Goal: Task Accomplishment & Management: Manage account settings

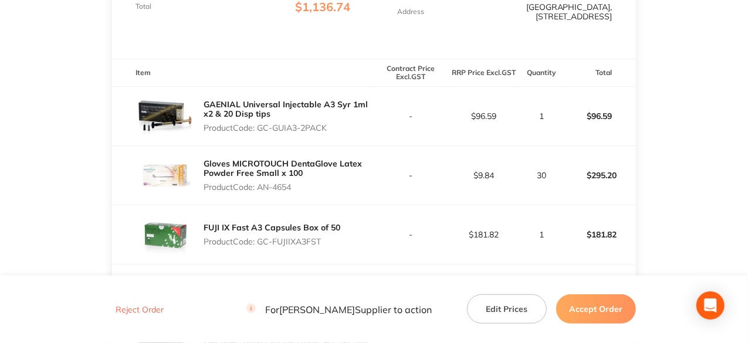
scroll to position [293, 0]
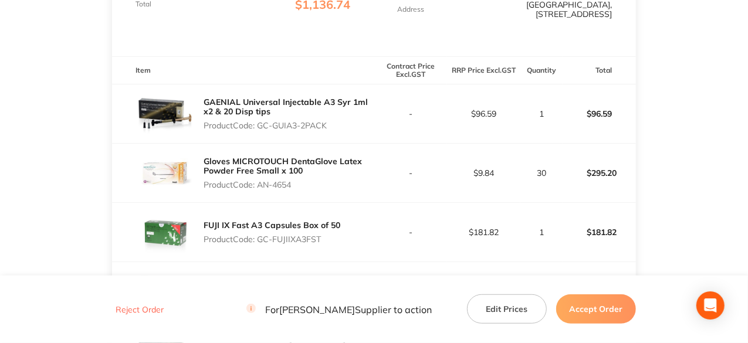
drag, startPoint x: 329, startPoint y: 113, endPoint x: 259, endPoint y: 116, distance: 69.9
click at [259, 121] on p "Product Code: GC-GUIA3-2PACK" at bounding box center [289, 125] width 170 height 9
copy p "GC-GUIA3-2PACK"
drag, startPoint x: 296, startPoint y: 178, endPoint x: 262, endPoint y: 186, distance: 35.6
click at [262, 186] on div "Gloves MICROTOUCH DentaGlove Latex Powder Free Small x 100 Product Code: AN-4654" at bounding box center [289, 173] width 170 height 42
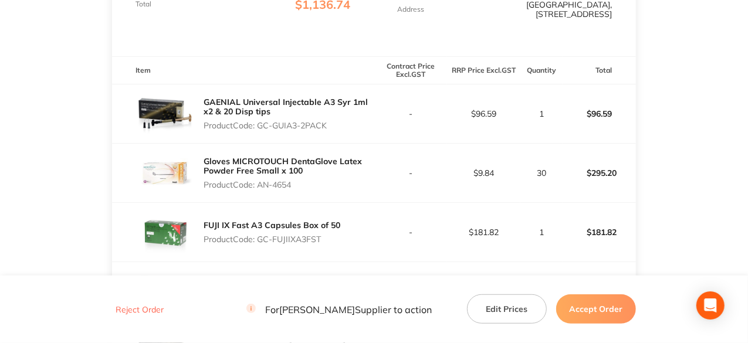
copy p "AN-4654"
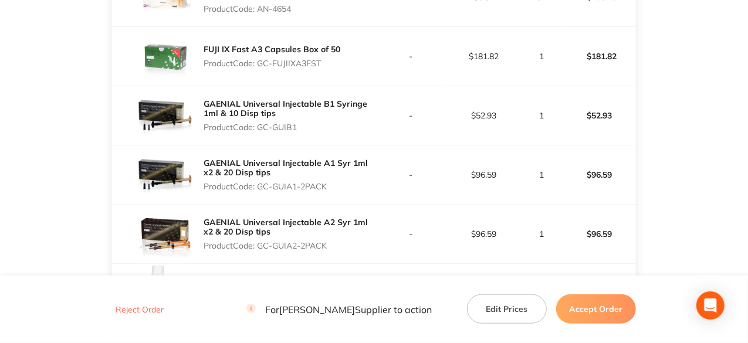
drag, startPoint x: 322, startPoint y: 53, endPoint x: 259, endPoint y: 55, distance: 63.4
click at [259, 59] on p "Product Code: GC-FUJIIXA3FST" at bounding box center [272, 63] width 137 height 9
copy p "GC-FUJIIXA3FST"
drag, startPoint x: 299, startPoint y: 120, endPoint x: 258, endPoint y: 126, distance: 41.4
click at [258, 126] on div "GAENIAL Universal Injectable B1 Syringe 1ml & 10 Disp tips Product Code: GC-GUI…" at bounding box center [289, 115] width 170 height 42
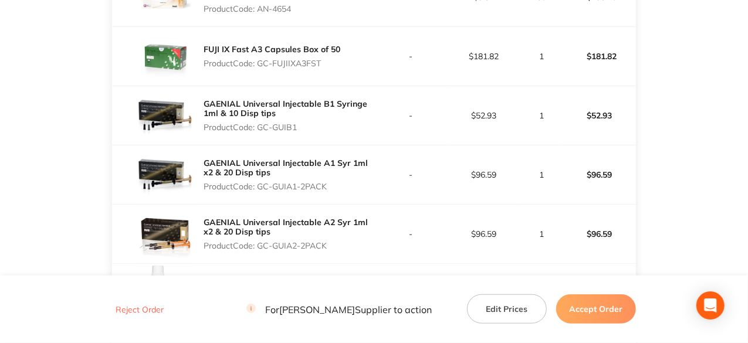
copy p "GC-GUIB1"
drag, startPoint x: 327, startPoint y: 179, endPoint x: 258, endPoint y: 179, distance: 69.2
click at [258, 182] on p "Product Code: GC-GUIA1-2PACK" at bounding box center [289, 186] width 170 height 9
copy p "GC-GUIA1-2PACK"
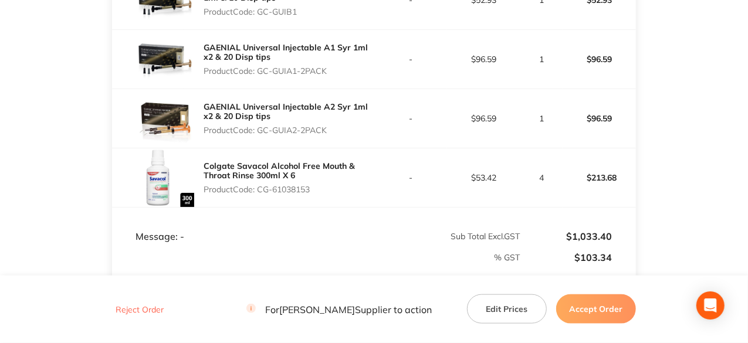
scroll to position [587, 0]
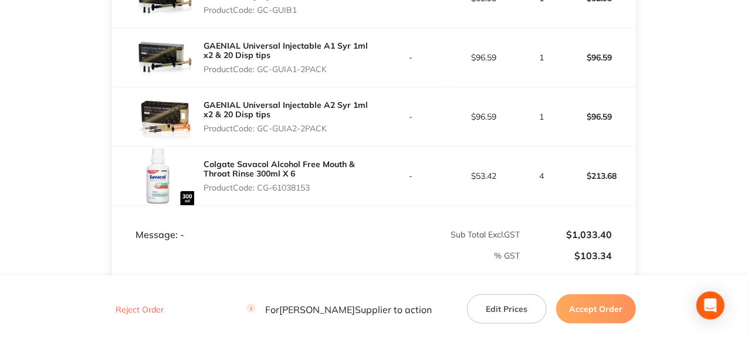
drag, startPoint x: 330, startPoint y: 121, endPoint x: 260, endPoint y: 128, distance: 70.1
click at [260, 128] on div "GAENIAL Universal Injectable A2 Syr 1ml x2 & 20 Disp tips Product Code: GC-GUIA…" at bounding box center [289, 117] width 170 height 42
copy p "GC-GUIA2-2PACK"
drag, startPoint x: 313, startPoint y: 181, endPoint x: 259, endPoint y: 181, distance: 54.0
click at [259, 183] on p "Product Code: CG-61038153" at bounding box center [289, 187] width 170 height 9
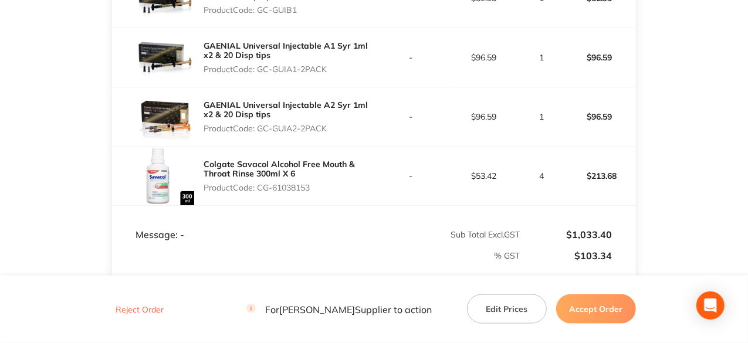
copy p "CG-61038153"
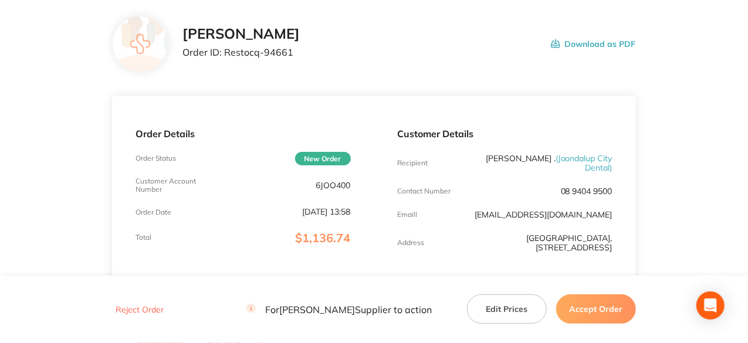
scroll to position [59, 0]
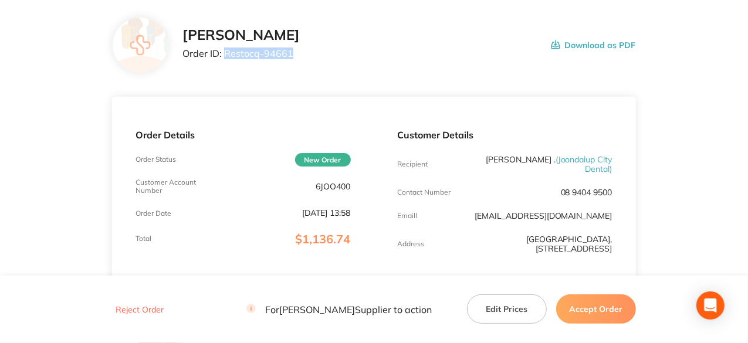
drag, startPoint x: 289, startPoint y: 53, endPoint x: 224, endPoint y: 48, distance: 65.3
click at [224, 48] on p "Order ID: Restocq- 94661" at bounding box center [240, 53] width 117 height 11
copy p "Restocq- 94661"
click at [601, 313] on button "Accept Order" at bounding box center [596, 309] width 80 height 29
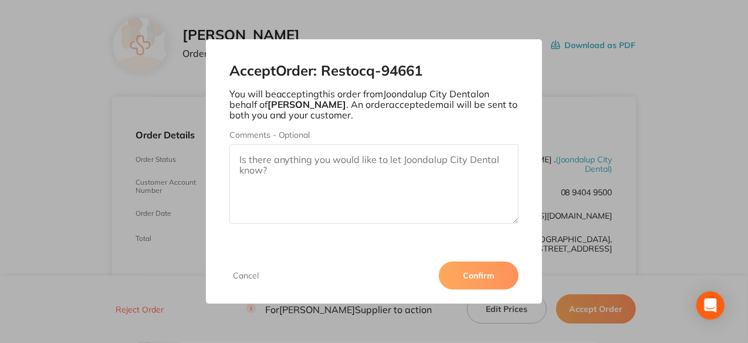
click at [486, 270] on button "Confirm" at bounding box center [479, 276] width 80 height 28
